Goal: Transaction & Acquisition: Purchase product/service

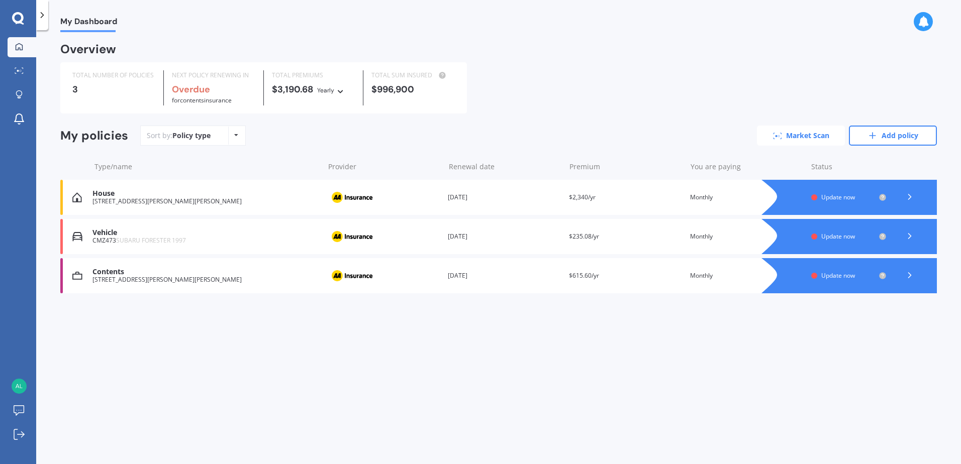
click at [799, 136] on link "Market Scan" at bounding box center [801, 136] width 88 height 20
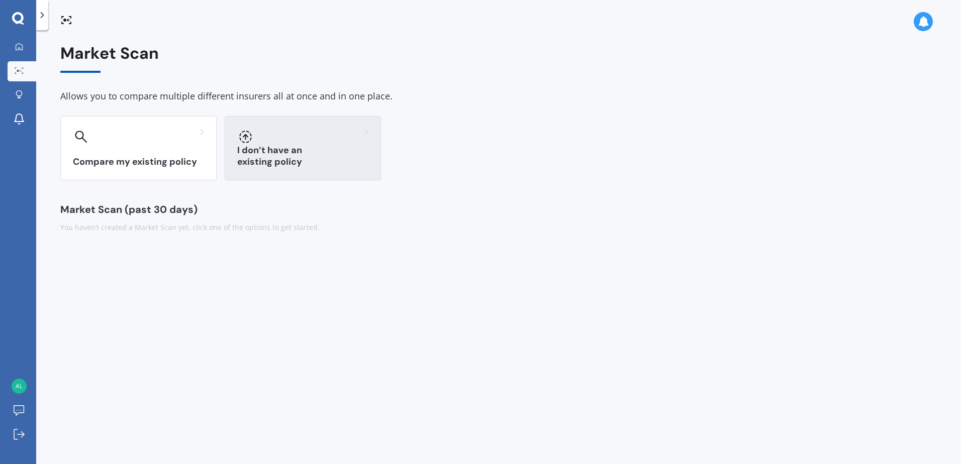
click at [298, 147] on div "I don’t have an existing policy" at bounding box center [303, 148] width 156 height 64
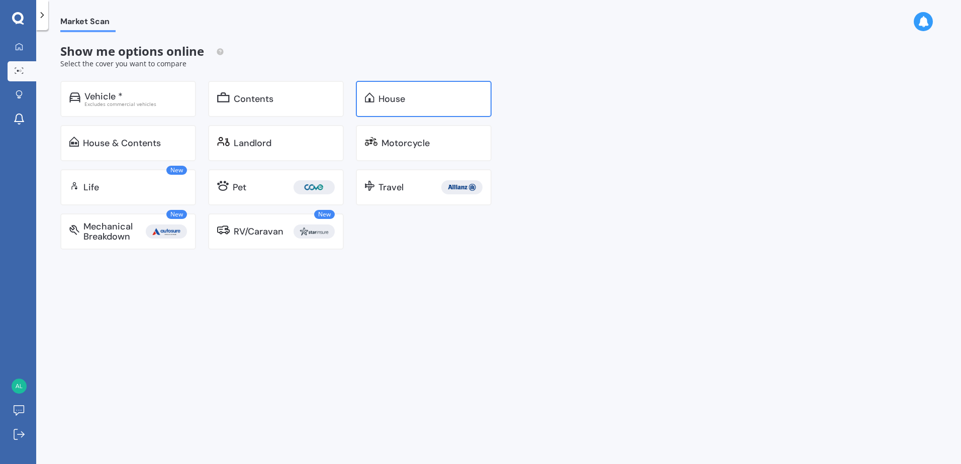
click at [407, 106] on div "House" at bounding box center [424, 99] width 136 height 36
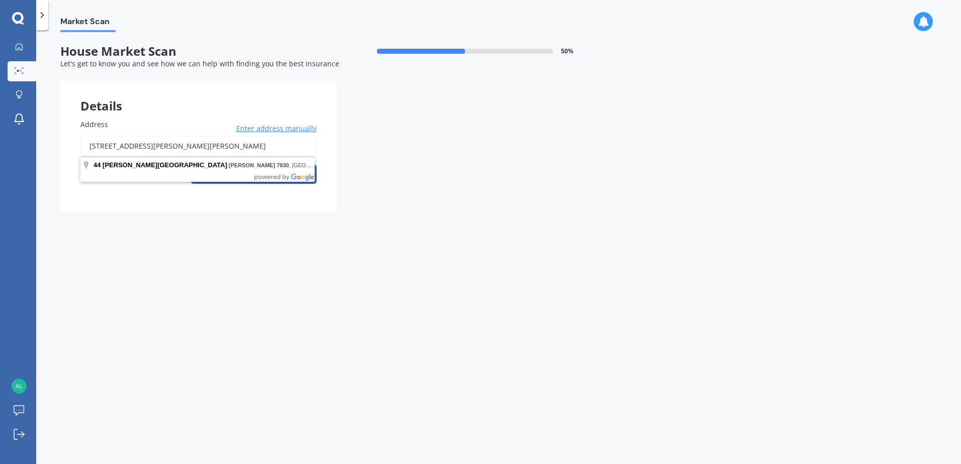
drag, startPoint x: 205, startPoint y: 144, endPoint x: 79, endPoint y: 139, distance: 126.3
click at [79, 139] on div "Address [STREET_ADDRESS][PERSON_NAME][PERSON_NAME] Enter address manually Search" at bounding box center [198, 155] width 276 height 113
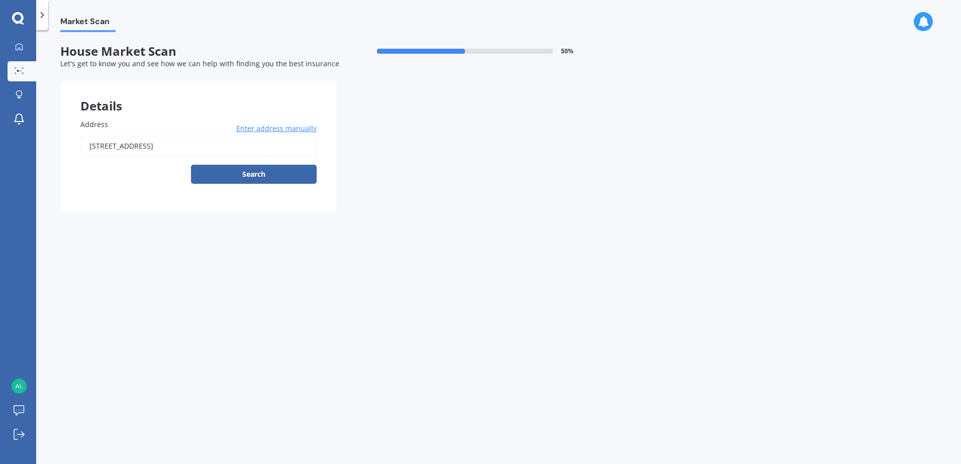
type input "[STREET_ADDRESS]"
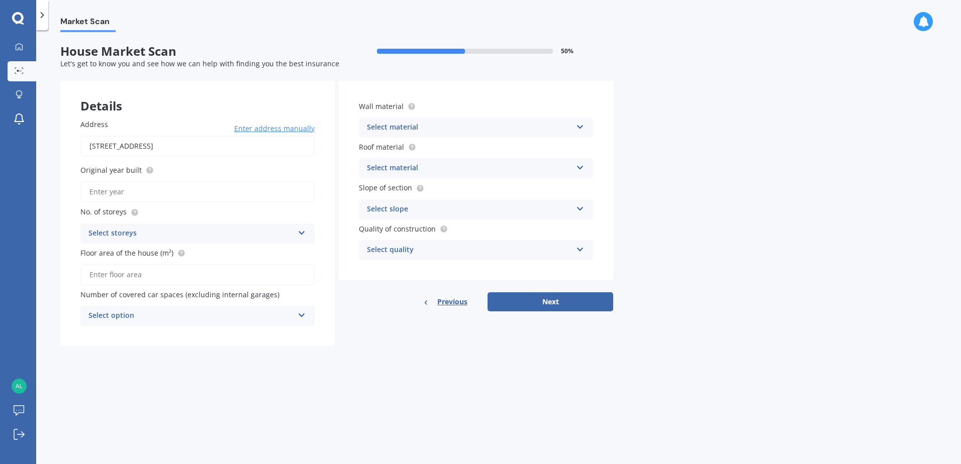
click at [161, 190] on input "Original year built" at bounding box center [197, 191] width 234 height 21
type input "2025"
click at [165, 236] on div "Select storeys" at bounding box center [190, 234] width 205 height 12
click at [117, 251] on div "1" at bounding box center [197, 253] width 233 height 18
click at [139, 274] on input "Floor area of the house (m²)" at bounding box center [197, 274] width 234 height 21
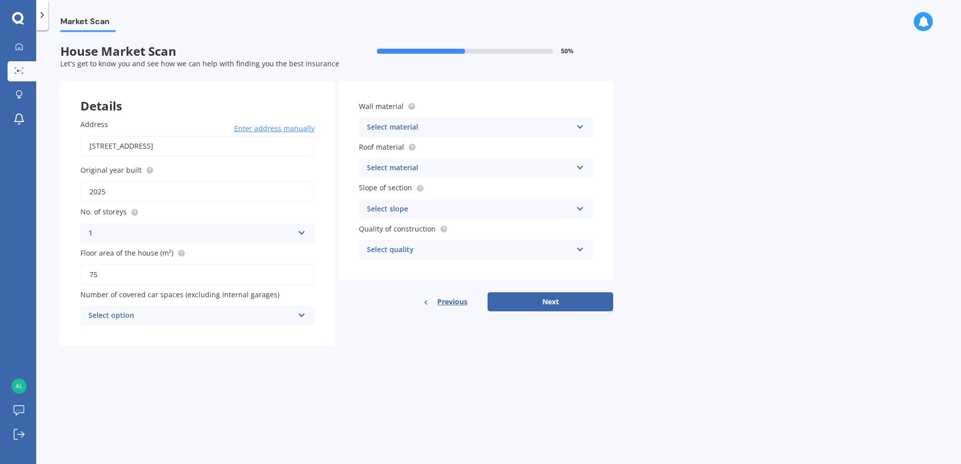
type input "75"
click at [208, 317] on div "Select option" at bounding box center [190, 316] width 205 height 12
click at [96, 338] on div "0" at bounding box center [197, 336] width 233 height 18
click at [415, 378] on div "Market Scan House Market Scan 50 % Let's get to know you and see how we can hel…" at bounding box center [498, 249] width 925 height 434
click at [506, 122] on div "Select material" at bounding box center [469, 128] width 205 height 12
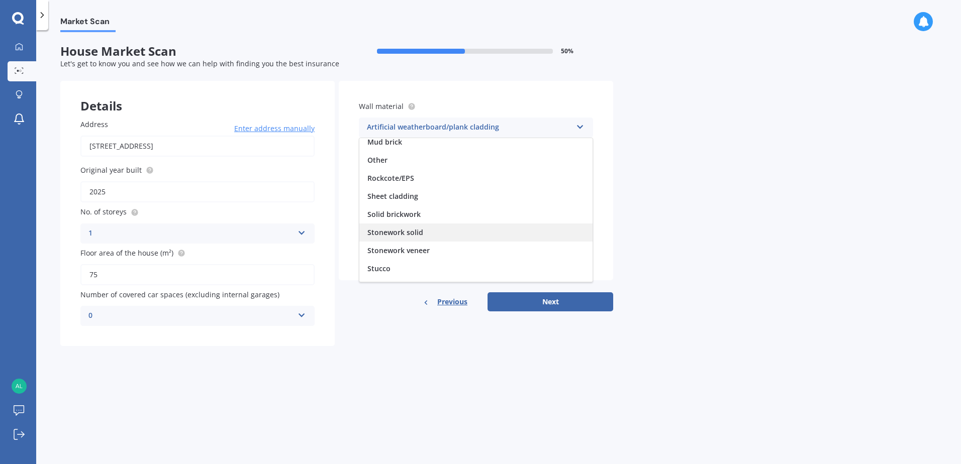
scroll to position [91, 0]
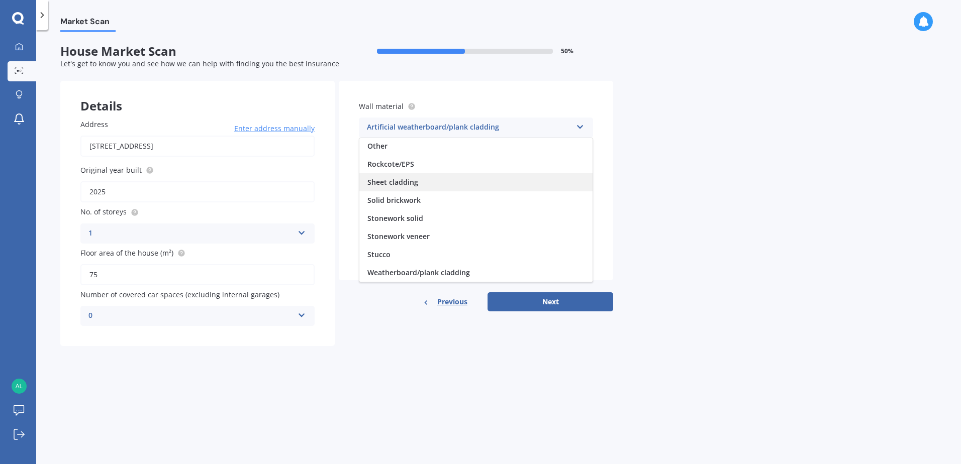
click at [406, 181] on span "Sheet cladding" at bounding box center [392, 182] width 51 height 10
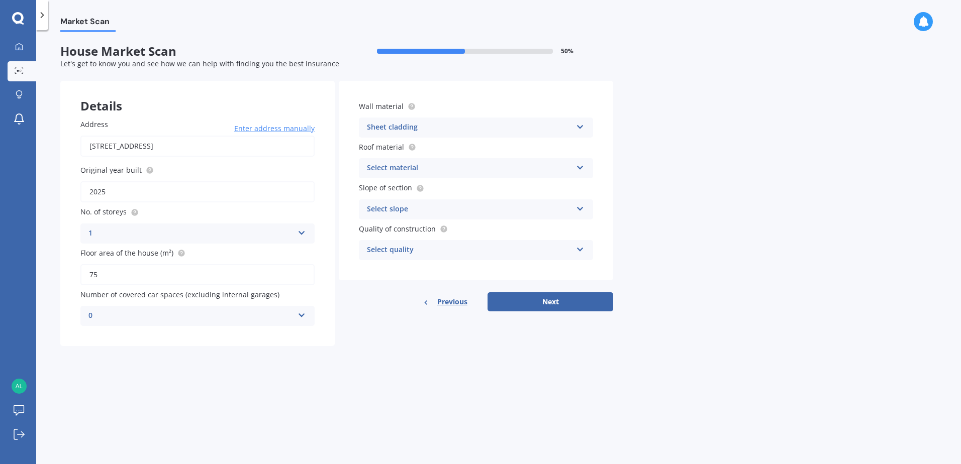
click at [531, 172] on div "Select material" at bounding box center [469, 168] width 205 height 12
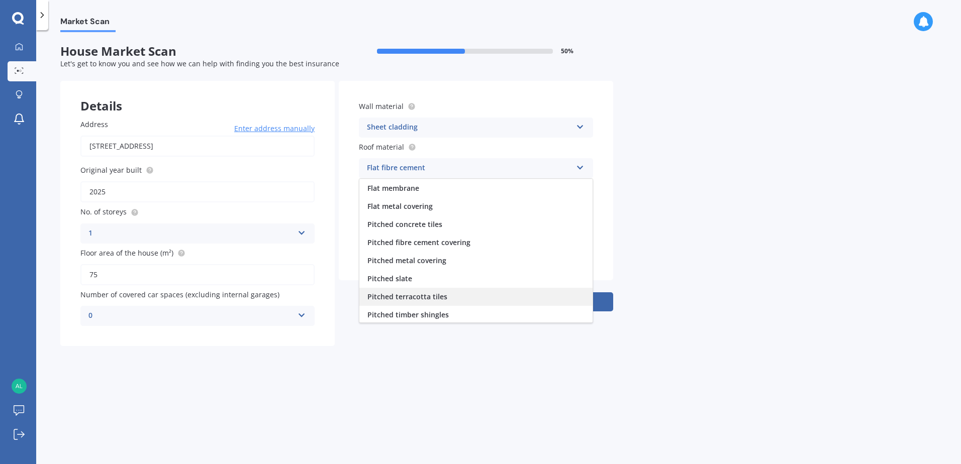
scroll to position [0, 0]
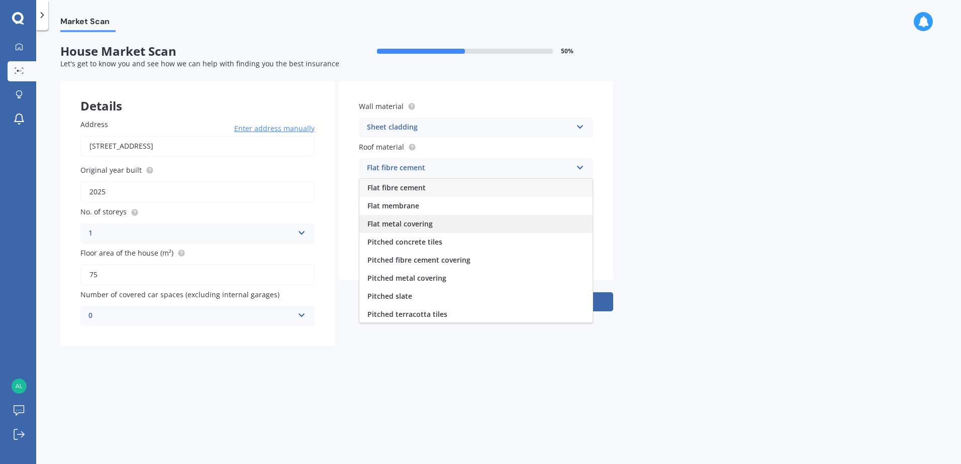
click at [439, 225] on div "Flat metal covering" at bounding box center [475, 224] width 233 height 18
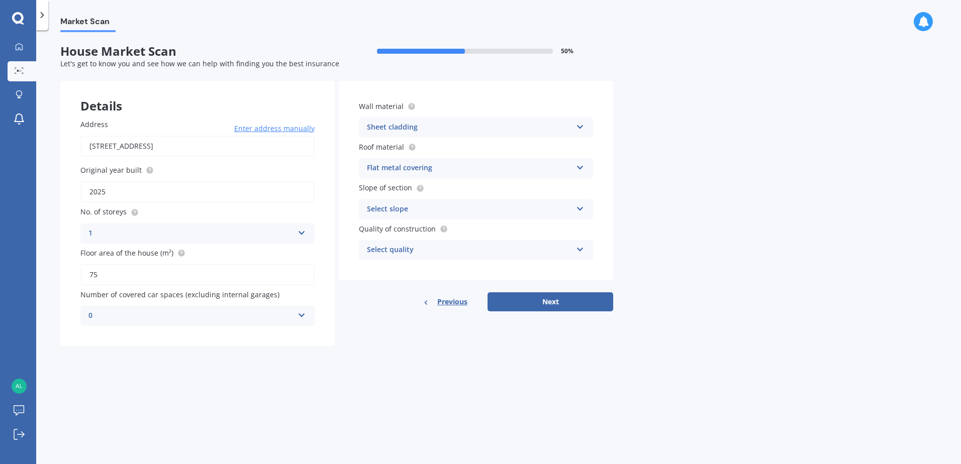
click at [582, 208] on icon at bounding box center [580, 207] width 9 height 7
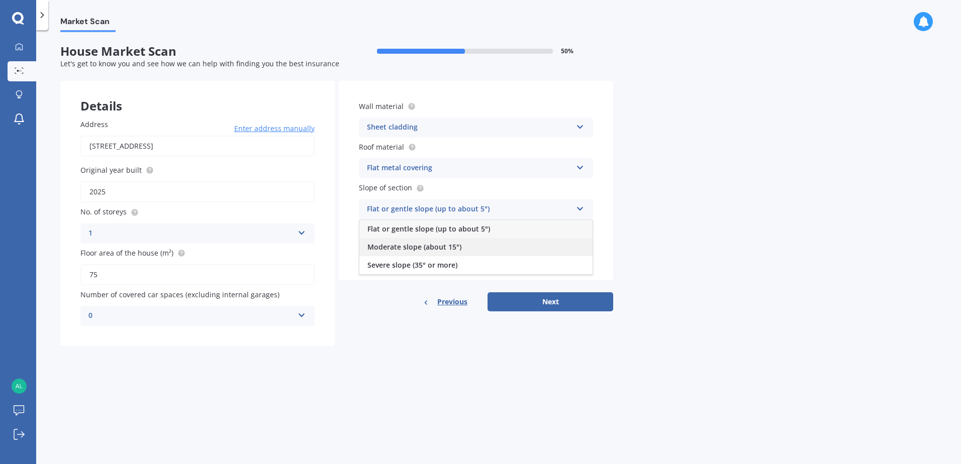
click at [402, 244] on span "Moderate slope (about 15°)" at bounding box center [414, 247] width 94 height 10
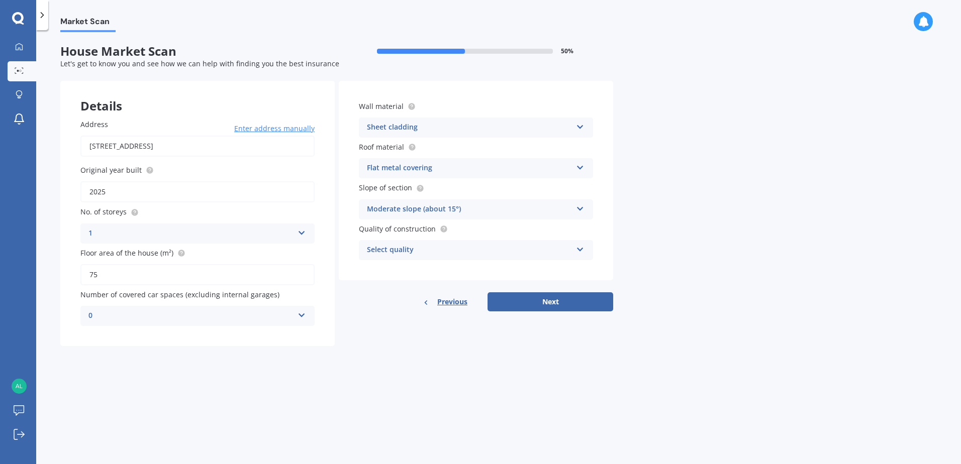
click at [477, 246] on div "Select quality" at bounding box center [469, 250] width 205 height 12
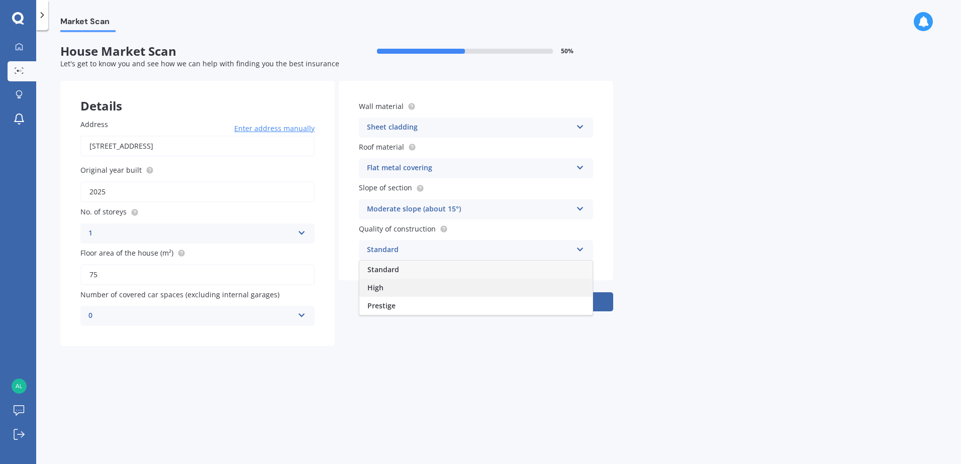
click at [383, 286] on span "High" at bounding box center [375, 288] width 16 height 10
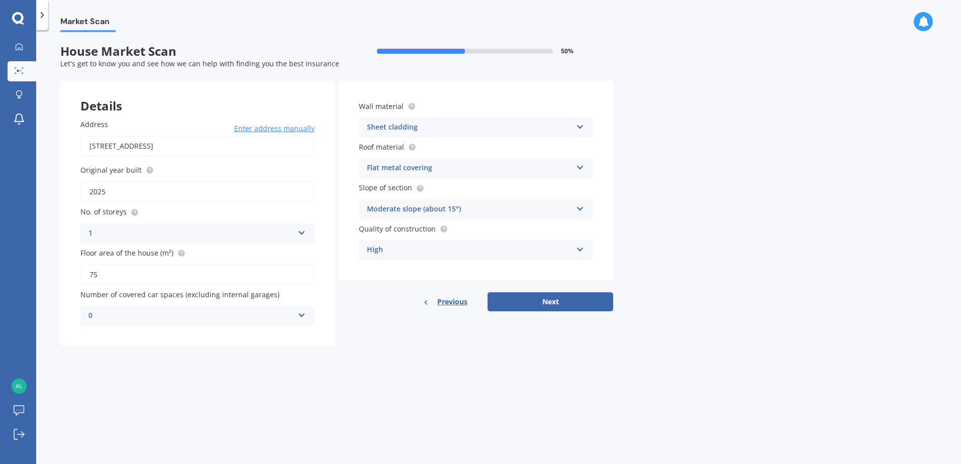
click at [488, 252] on div "High" at bounding box center [469, 250] width 205 height 12
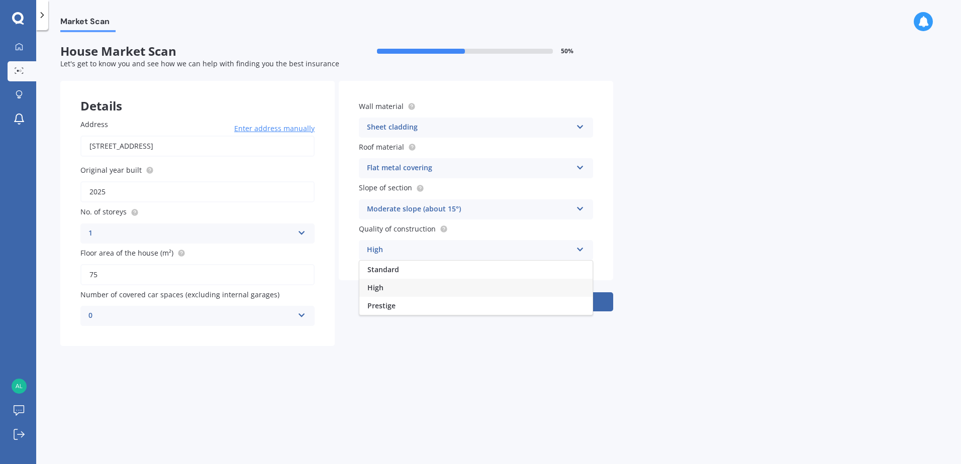
click at [691, 269] on div "Market Scan House Market Scan 50 % Let's get to know you and see how we can hel…" at bounding box center [498, 249] width 925 height 434
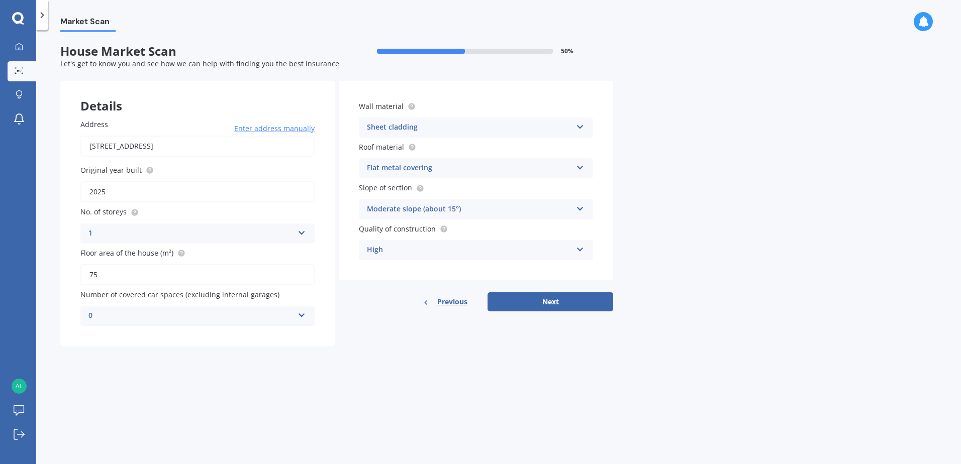
click at [446, 248] on div "High" at bounding box center [469, 250] width 205 height 12
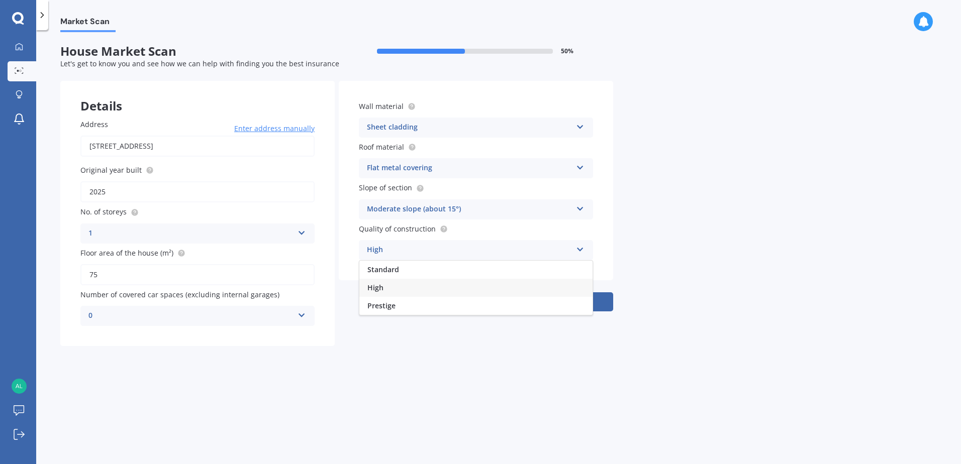
click at [446, 247] on div "High" at bounding box center [469, 250] width 205 height 12
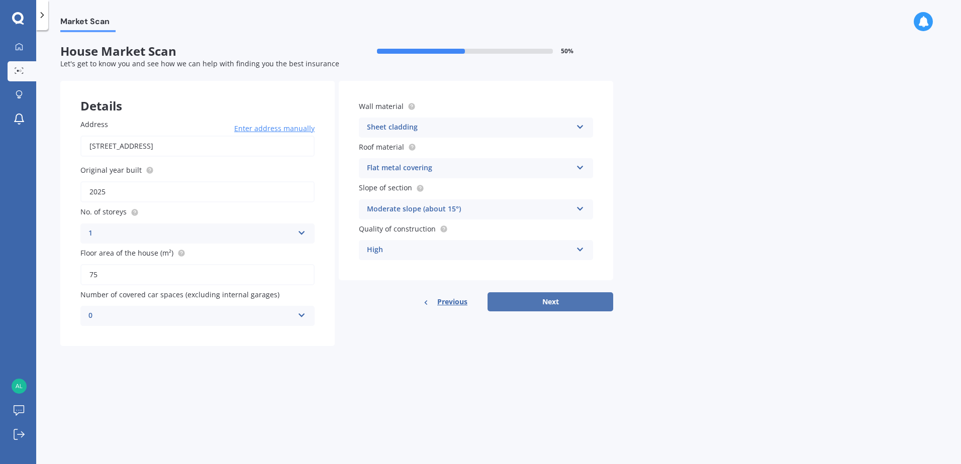
click at [559, 306] on button "Next" at bounding box center [551, 302] width 126 height 19
select select "28"
select select "05"
select select "1982"
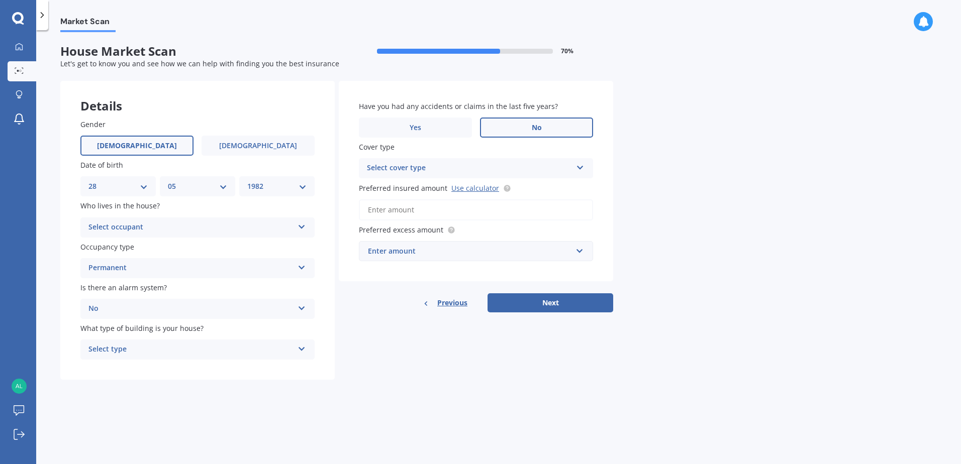
click at [181, 226] on div "Select occupant" at bounding box center [190, 228] width 205 height 12
click at [168, 246] on div "Owner" at bounding box center [197, 247] width 233 height 18
click at [233, 266] on div "Permanent" at bounding box center [190, 268] width 205 height 12
click at [149, 304] on span "Holiday (without tenancy)" at bounding box center [133, 306] width 89 height 10
click at [228, 347] on div "Select type" at bounding box center [190, 350] width 205 height 12
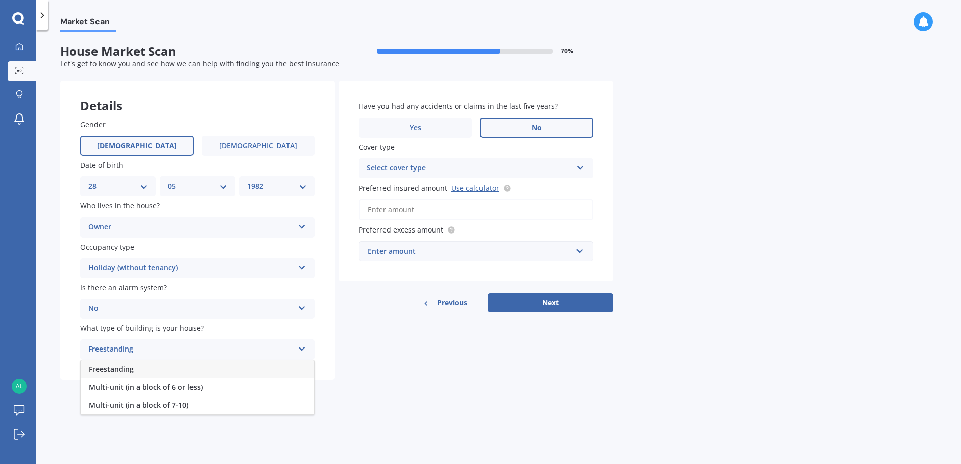
click at [146, 370] on div "Freestanding" at bounding box center [197, 369] width 233 height 18
click at [538, 125] on span "No" at bounding box center [537, 128] width 10 height 9
click at [0, 0] on input "No" at bounding box center [0, 0] width 0 height 0
click at [527, 168] on div "Select cover type" at bounding box center [469, 168] width 205 height 12
click at [462, 165] on div "High" at bounding box center [469, 168] width 205 height 12
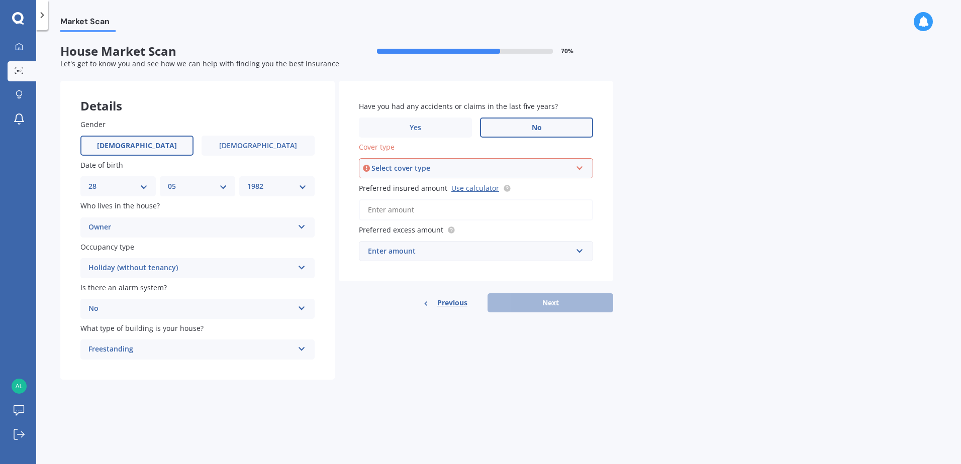
click at [582, 166] on icon at bounding box center [580, 166] width 9 height 7
click at [560, 184] on div "High" at bounding box center [476, 187] width 232 height 18
click at [484, 188] on link "Use calculator" at bounding box center [475, 188] width 48 height 10
click at [452, 306] on span "Previous" at bounding box center [452, 303] width 30 height 15
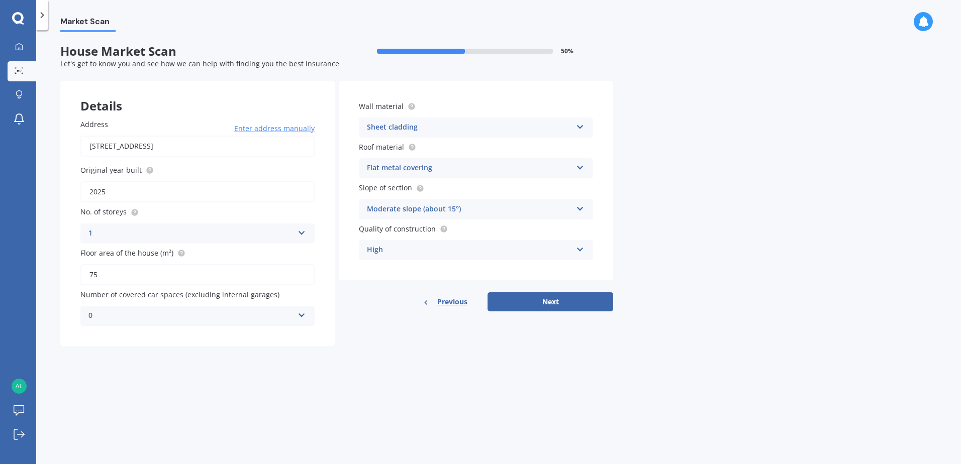
click at [510, 162] on div "Flat metal covering" at bounding box center [469, 168] width 205 height 12
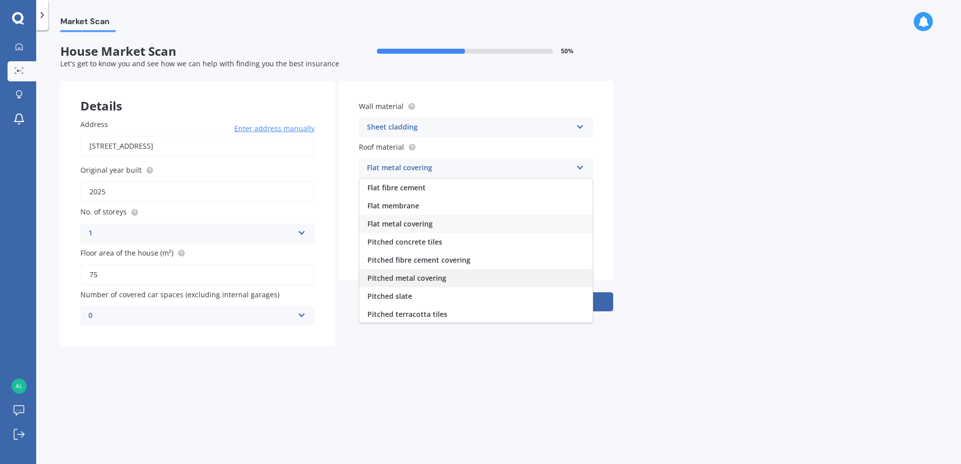
click at [469, 281] on div "Pitched metal covering" at bounding box center [475, 278] width 233 height 18
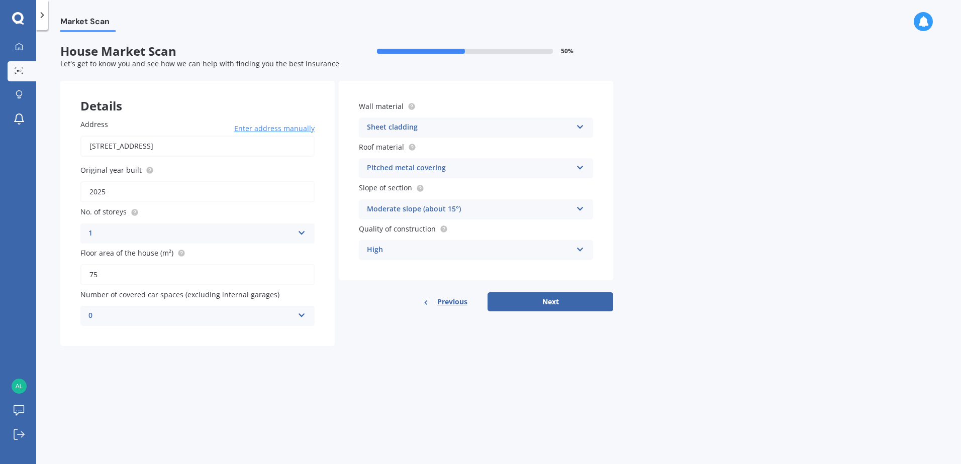
click at [499, 209] on div "Moderate slope (about 15°)" at bounding box center [469, 210] width 205 height 12
click at [531, 305] on button "Next" at bounding box center [551, 302] width 126 height 19
select select "28"
select select "05"
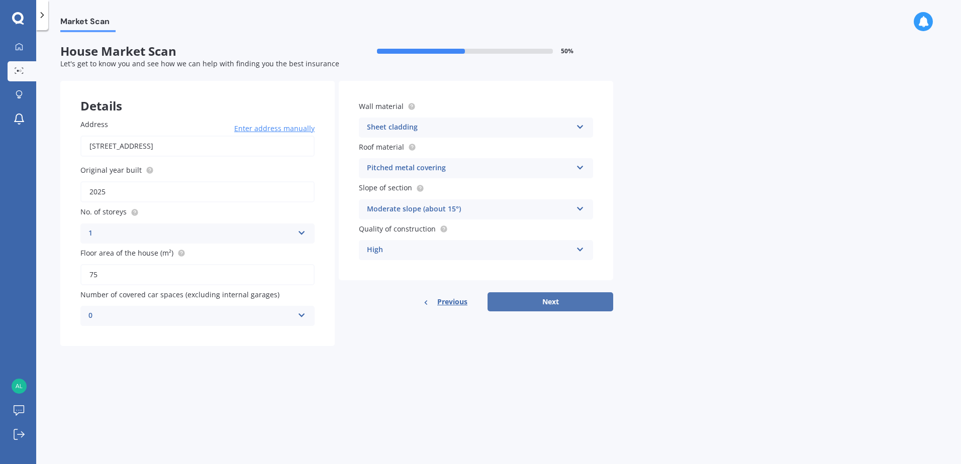
select select "1982"
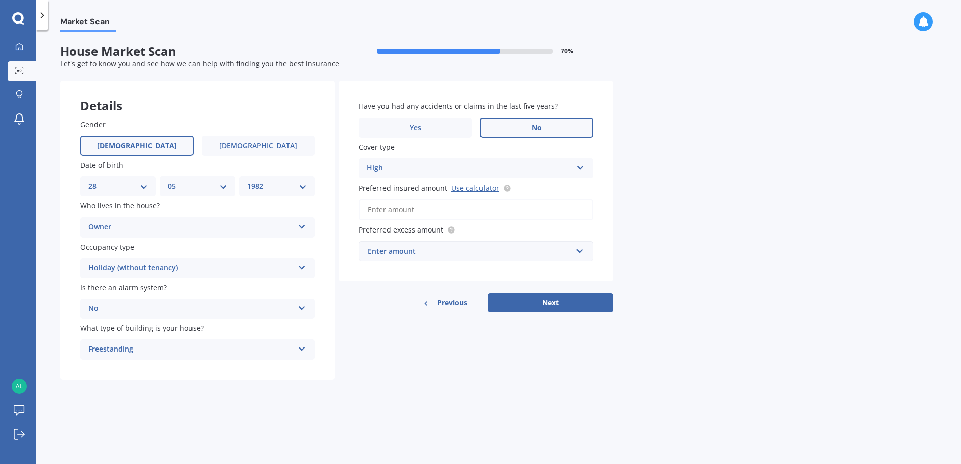
click at [396, 211] on input "Preferred insured amount Use calculator" at bounding box center [476, 210] width 234 height 21
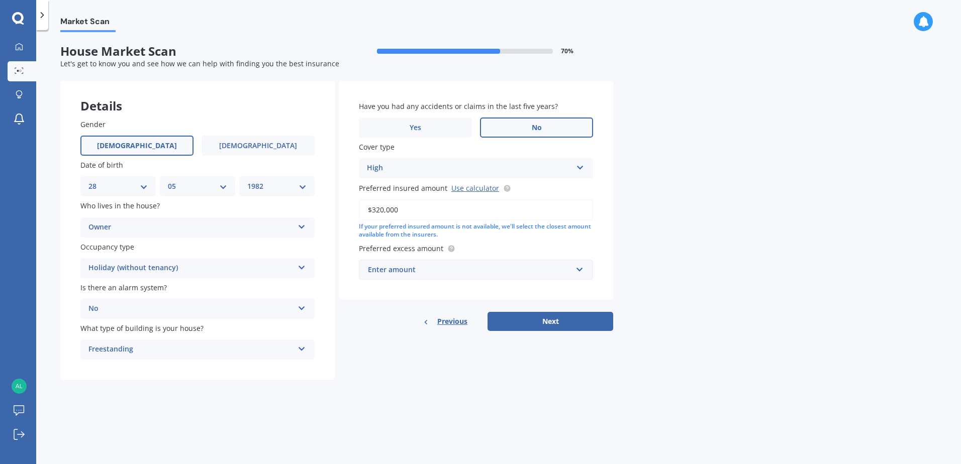
type input "$320,000"
click at [580, 271] on input "text" at bounding box center [472, 269] width 225 height 19
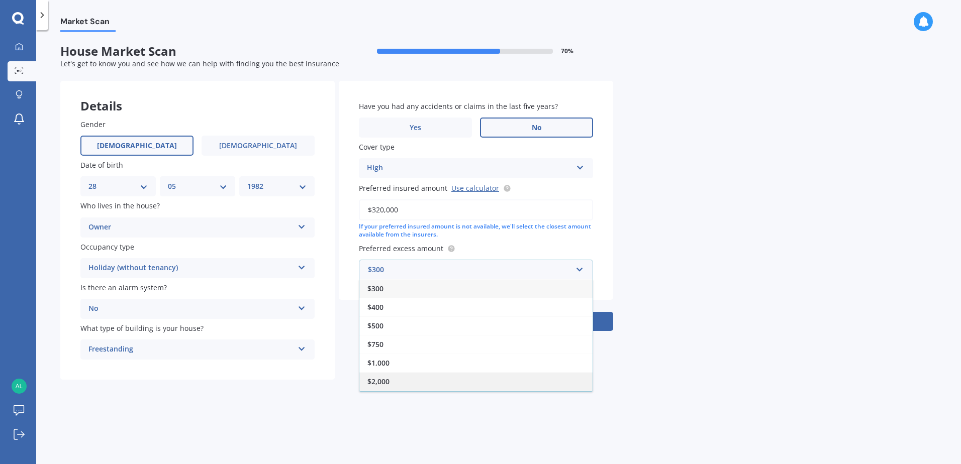
click at [445, 382] on div "$2,000" at bounding box center [475, 381] width 233 height 19
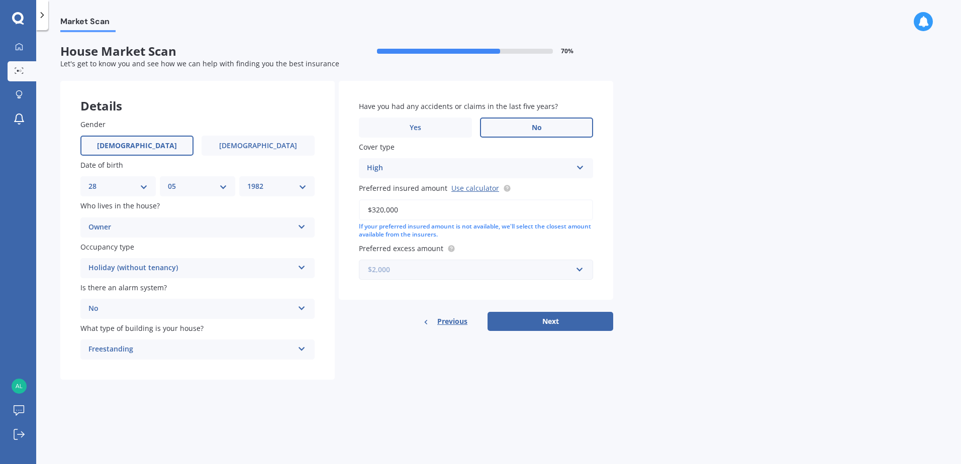
click at [580, 268] on input "text" at bounding box center [472, 269] width 225 height 19
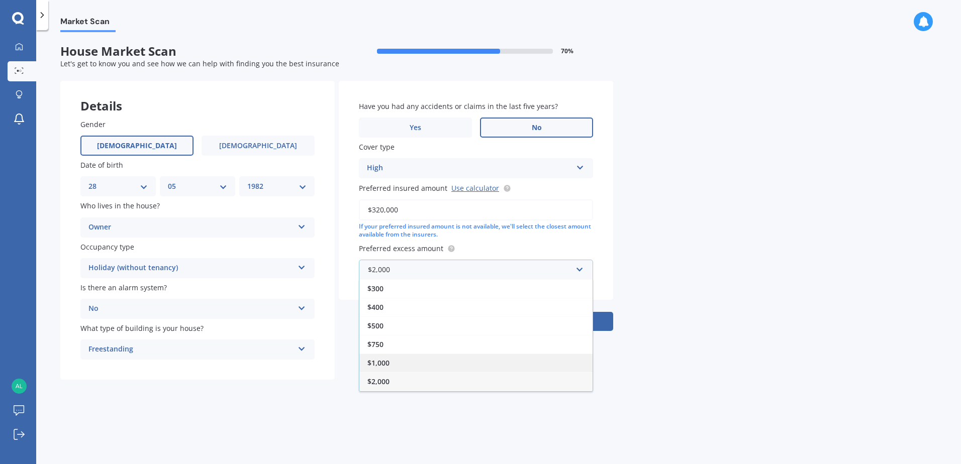
click at [480, 362] on div "$1,000" at bounding box center [475, 363] width 233 height 19
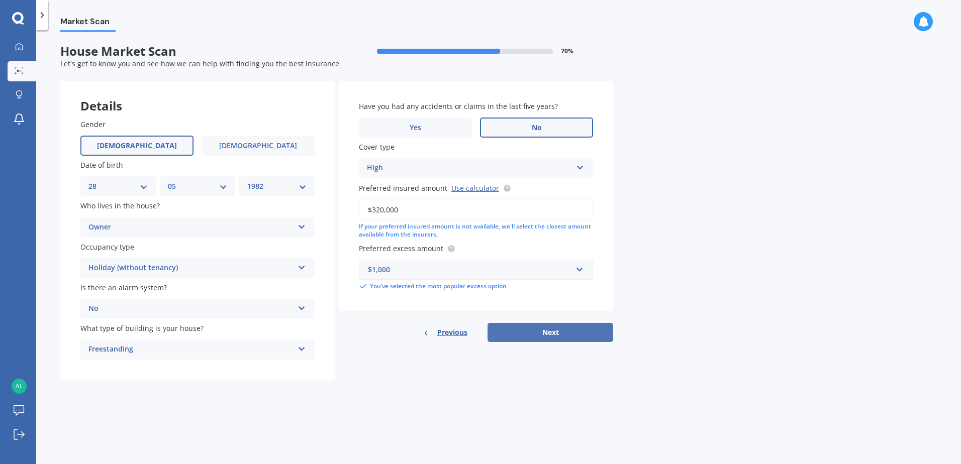
click at [518, 328] on button "Next" at bounding box center [551, 332] width 126 height 19
select select "28"
select select "05"
select select "1982"
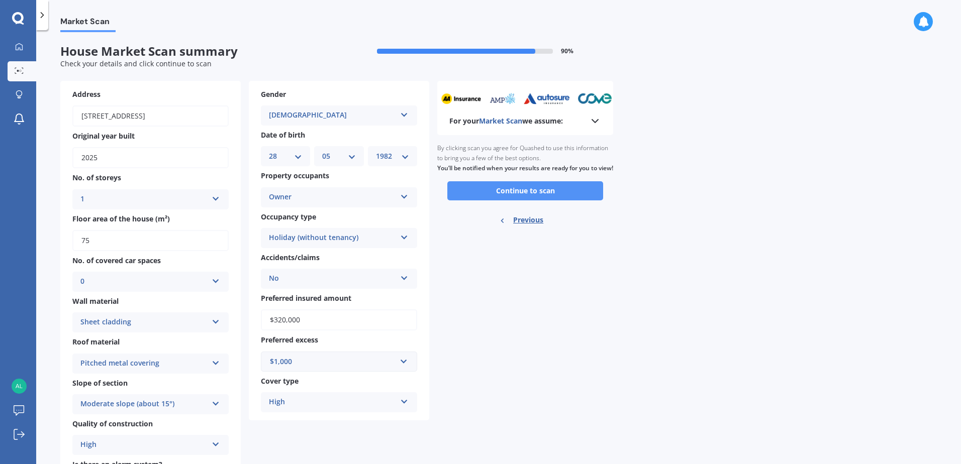
click at [523, 201] on button "Continue to scan" at bounding box center [525, 190] width 156 height 19
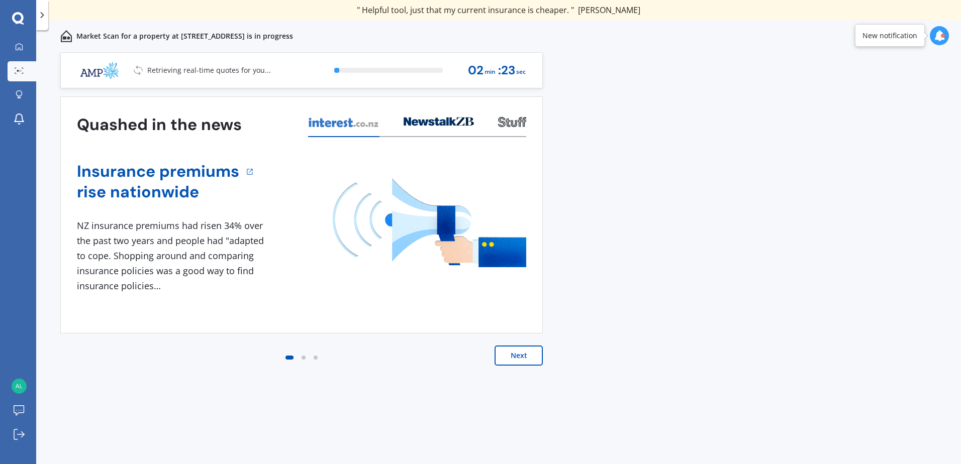
click at [521, 354] on button "Next" at bounding box center [519, 356] width 48 height 20
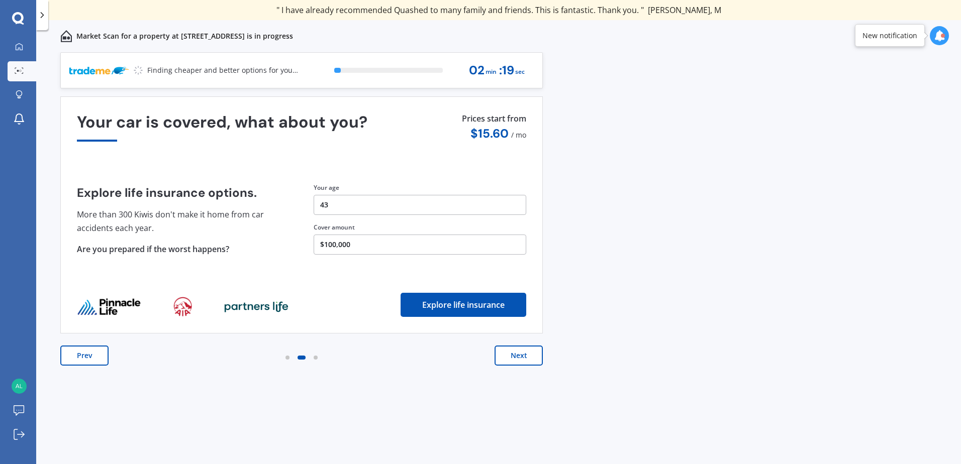
click at [521, 354] on button "Next" at bounding box center [519, 356] width 48 height 20
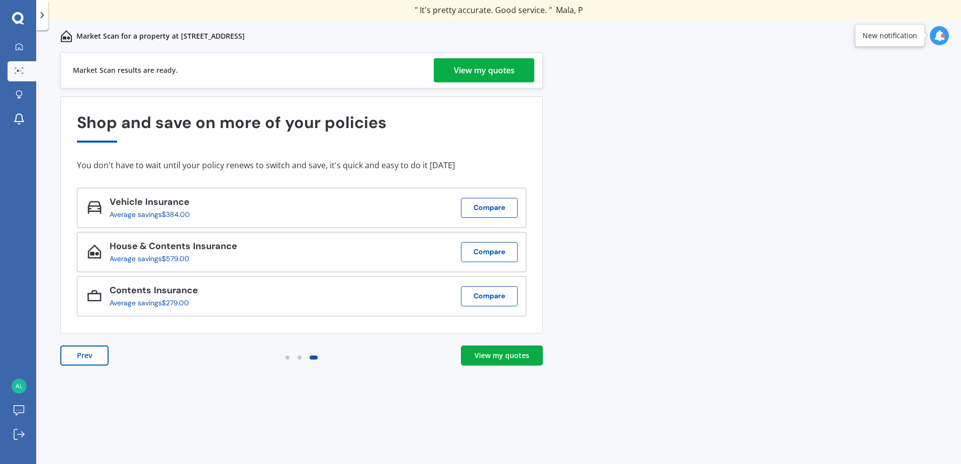
click at [481, 76] on div "View my quotes" at bounding box center [484, 70] width 61 height 24
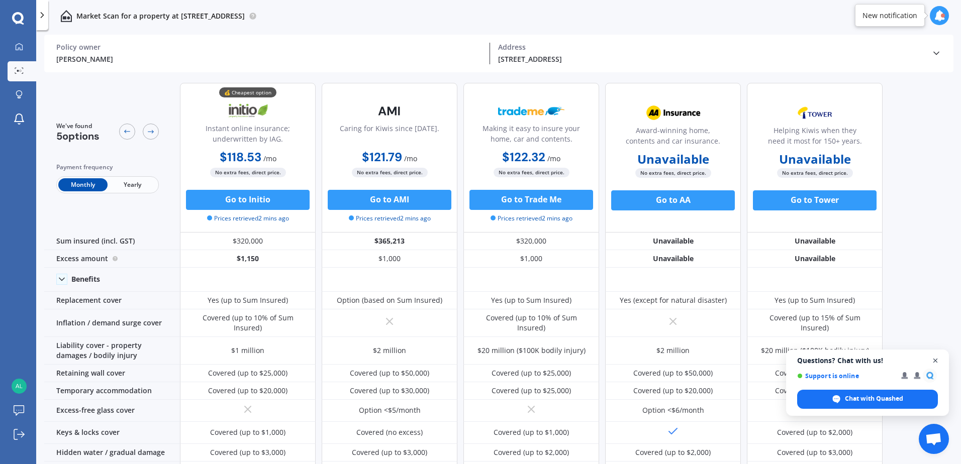
click at [936, 359] on span "Open chat" at bounding box center [935, 361] width 13 height 13
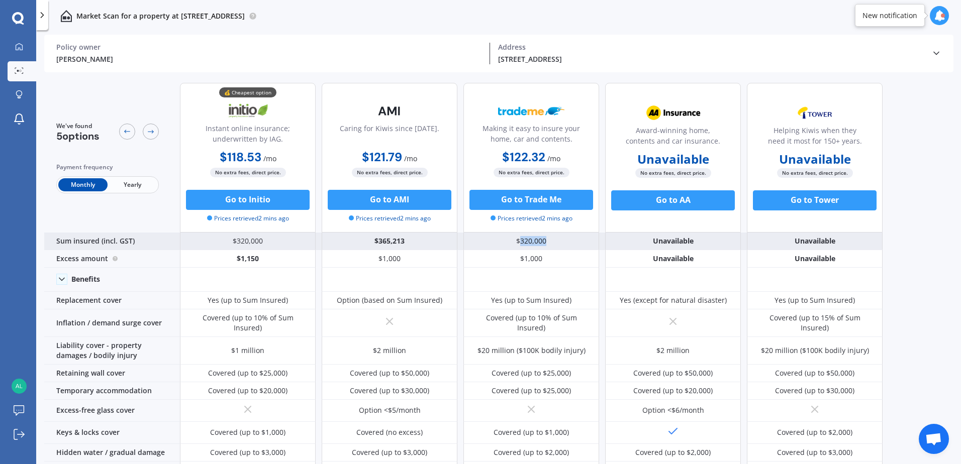
drag, startPoint x: 520, startPoint y: 239, endPoint x: 548, endPoint y: 242, distance: 28.3
click at [548, 242] on div "$320,000" at bounding box center [531, 242] width 136 height 18
drag, startPoint x: 548, startPoint y: 242, endPoint x: 542, endPoint y: 240, distance: 5.9
click at [543, 240] on div "$320,000" at bounding box center [531, 242] width 136 height 18
drag, startPoint x: 520, startPoint y: 241, endPoint x: 546, endPoint y: 241, distance: 26.1
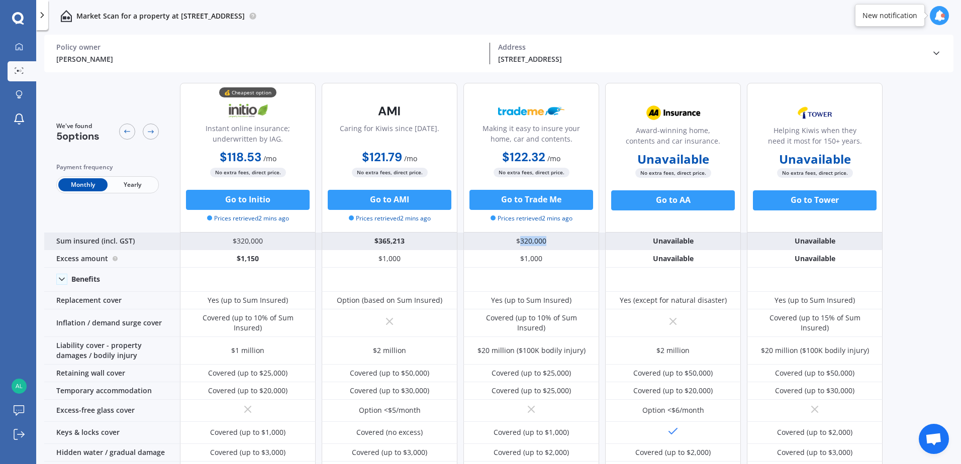
click at [546, 241] on div "$320,000" at bounding box center [531, 242] width 136 height 18
drag, startPoint x: 546, startPoint y: 241, endPoint x: 541, endPoint y: 242, distance: 5.1
click at [541, 242] on div "$320,000" at bounding box center [531, 242] width 136 height 18
